Goal: Transaction & Acquisition: Purchase product/service

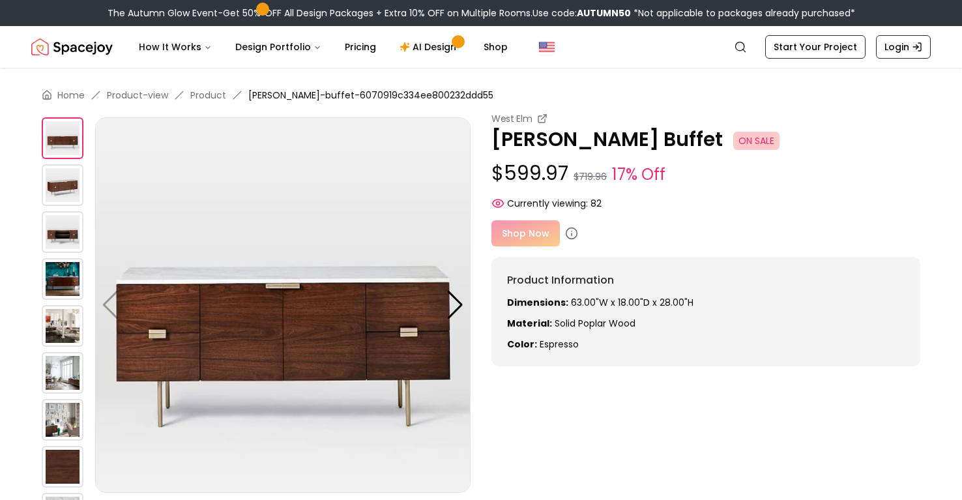
click at [66, 273] on img at bounding box center [63, 279] width 42 height 42
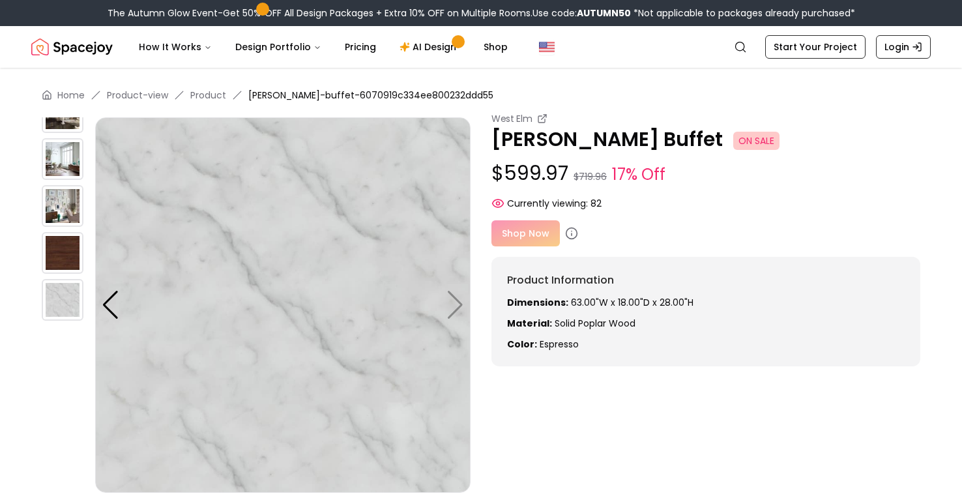
click at [61, 188] on img at bounding box center [63, 206] width 42 height 42
click at [63, 167] on img at bounding box center [63, 159] width 42 height 42
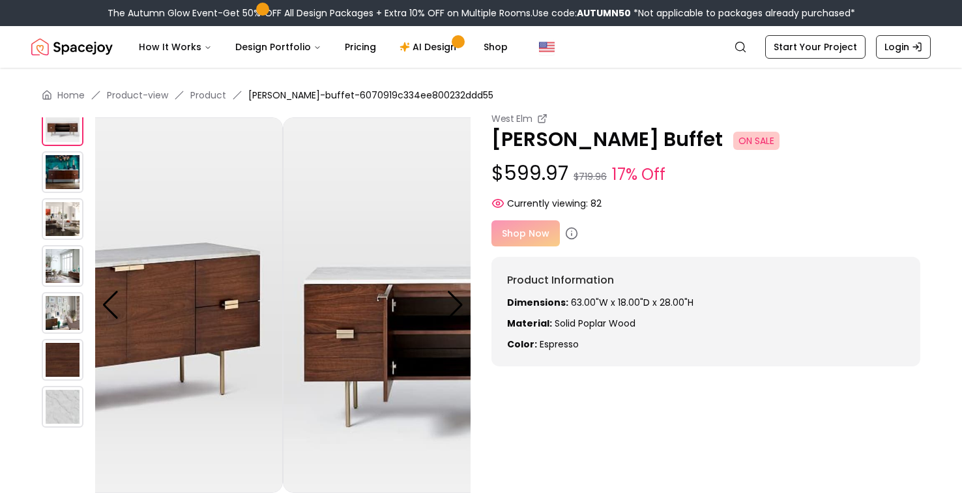
click at [73, 353] on div at bounding box center [68, 328] width 53 height 422
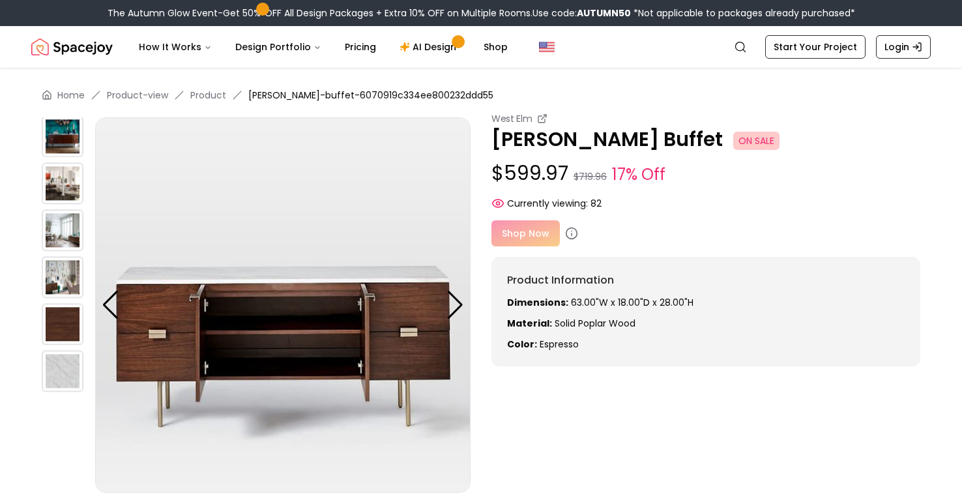
click at [68, 233] on img at bounding box center [63, 230] width 42 height 42
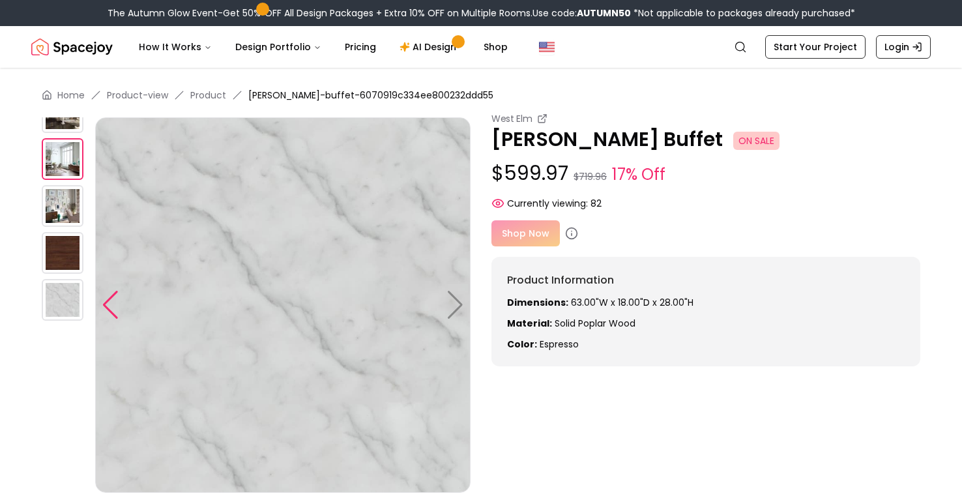
click at [109, 294] on div at bounding box center [111, 305] width 18 height 29
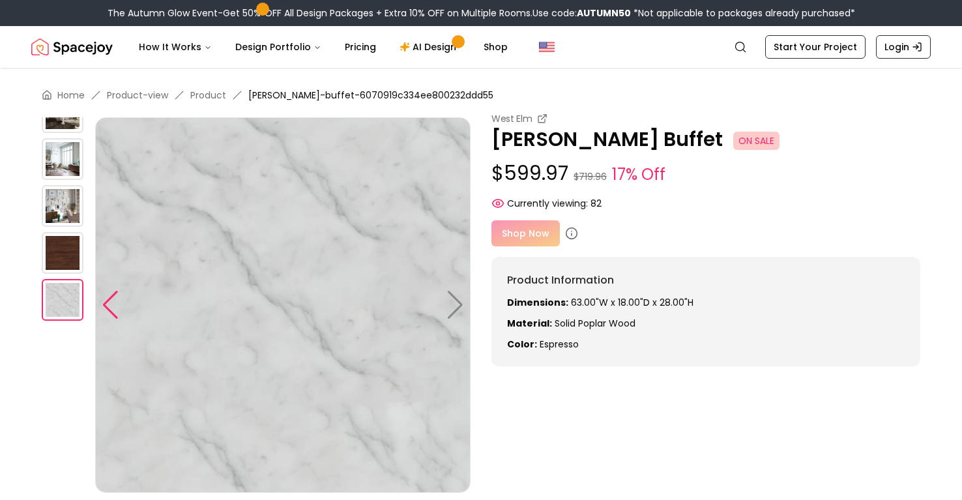
click at [109, 294] on div at bounding box center [111, 305] width 18 height 29
click at [462, 304] on img at bounding box center [282, 304] width 375 height 375
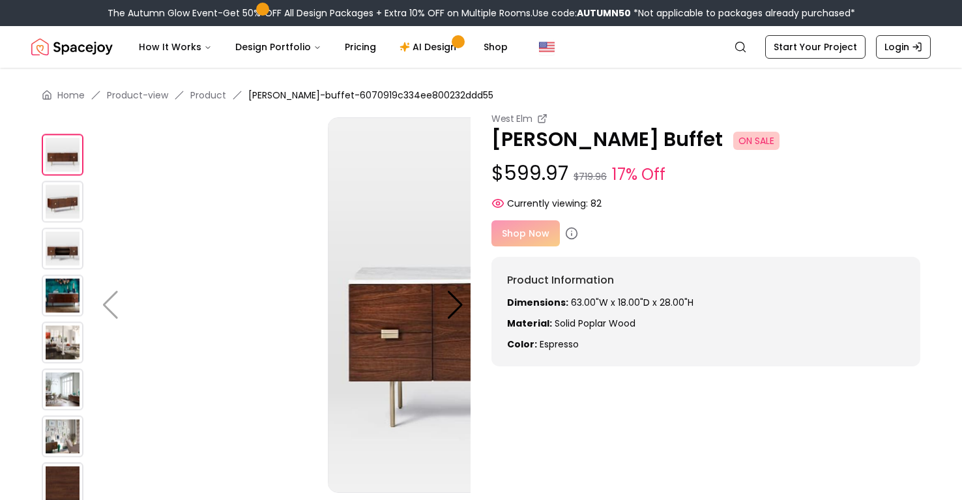
click at [64, 416] on div at bounding box center [68, 328] width 53 height 422
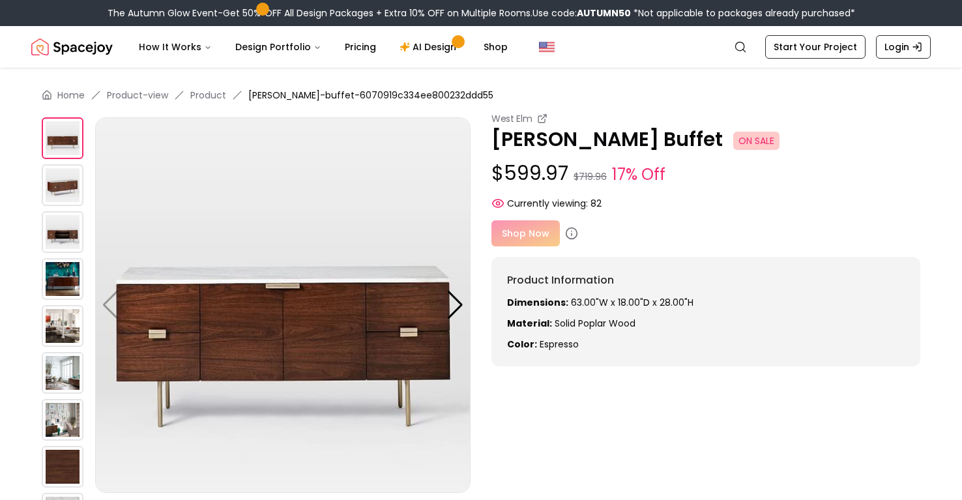
click at [63, 241] on img at bounding box center [63, 232] width 42 height 42
